Goal: Transaction & Acquisition: Download file/media

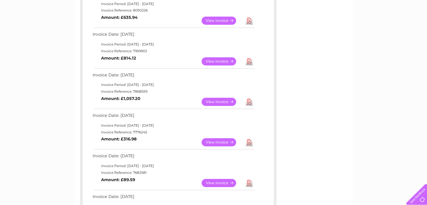
scroll to position [140, 0]
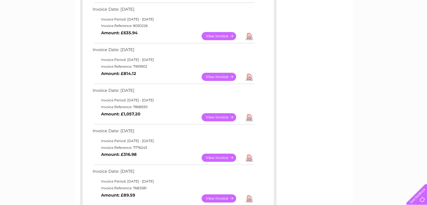
click at [215, 115] on link "View" at bounding box center [221, 117] width 41 height 8
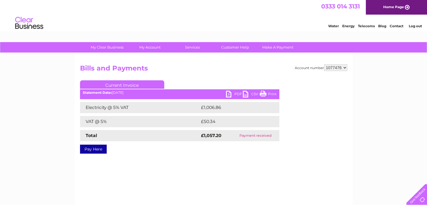
click at [228, 94] on link "PDF" at bounding box center [234, 95] width 17 height 8
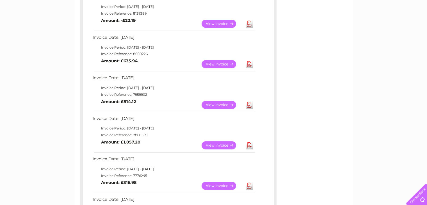
scroll to position [112, 0]
click at [217, 103] on link "View" at bounding box center [221, 105] width 41 height 8
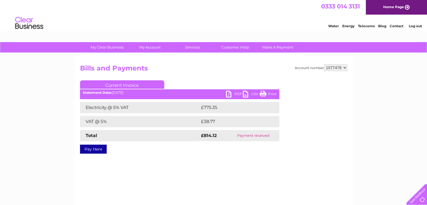
click at [231, 93] on link "PDF" at bounding box center [234, 95] width 17 height 8
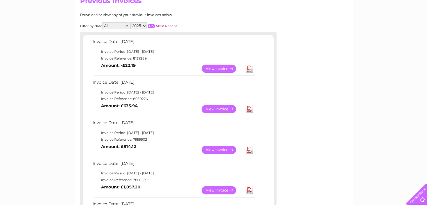
scroll to position [56, 0]
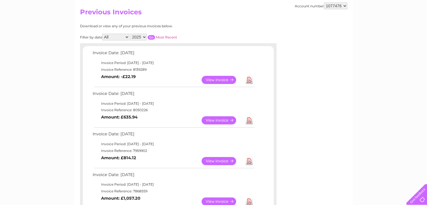
click at [219, 121] on link "View" at bounding box center [221, 120] width 41 height 8
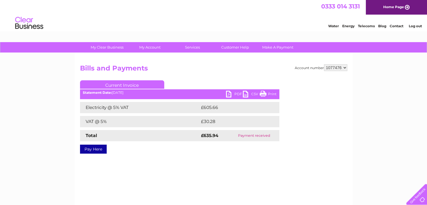
click at [231, 96] on link "PDF" at bounding box center [234, 95] width 17 height 8
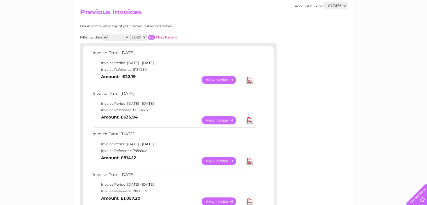
click at [171, 63] on td "Invoice Period: 1 October 2025 - 31 October 2025" at bounding box center [173, 62] width 164 height 7
click at [217, 79] on link "View" at bounding box center [221, 80] width 41 height 8
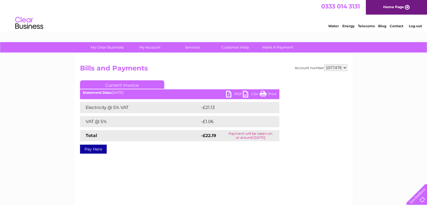
click at [229, 95] on link "PDF" at bounding box center [234, 95] width 17 height 8
